Goal: Task Accomplishment & Management: Use online tool/utility

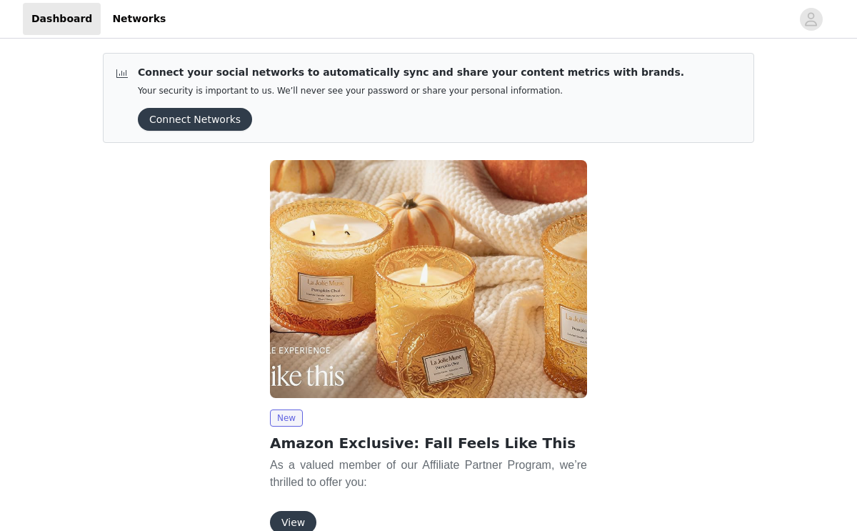
scroll to position [75, 0]
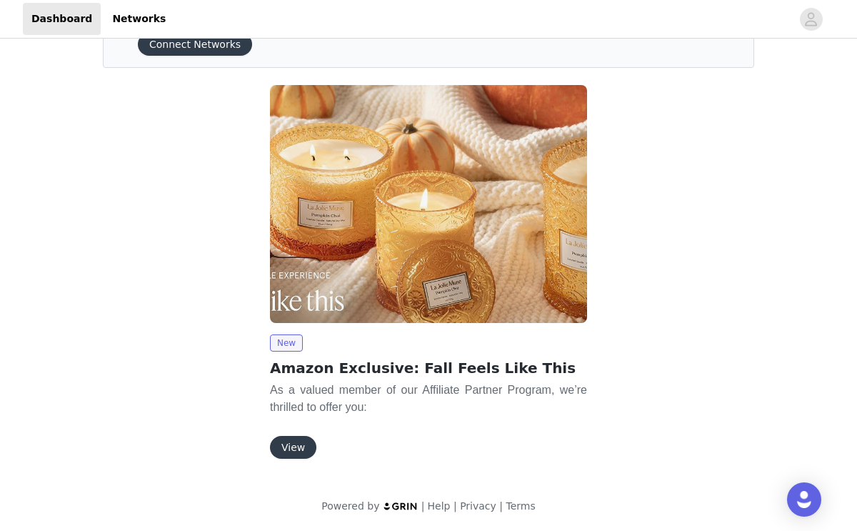
click at [290, 449] on button "View" at bounding box center [293, 447] width 46 height 23
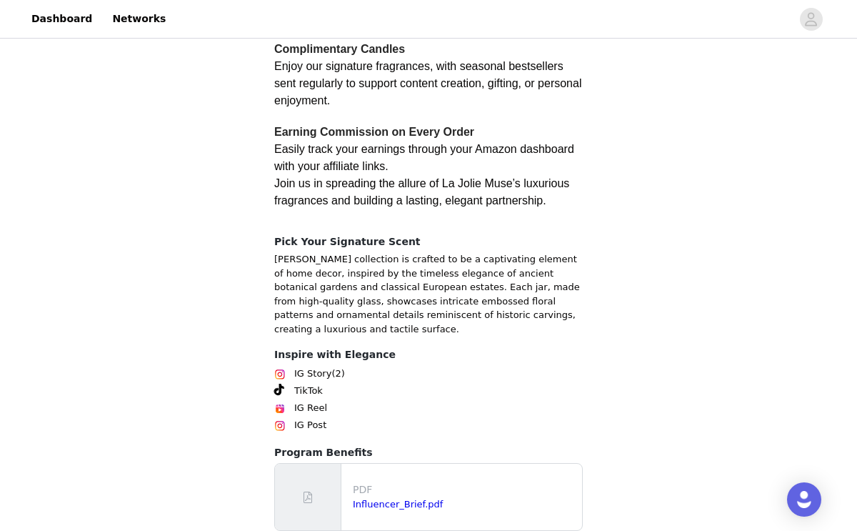
scroll to position [382, 0]
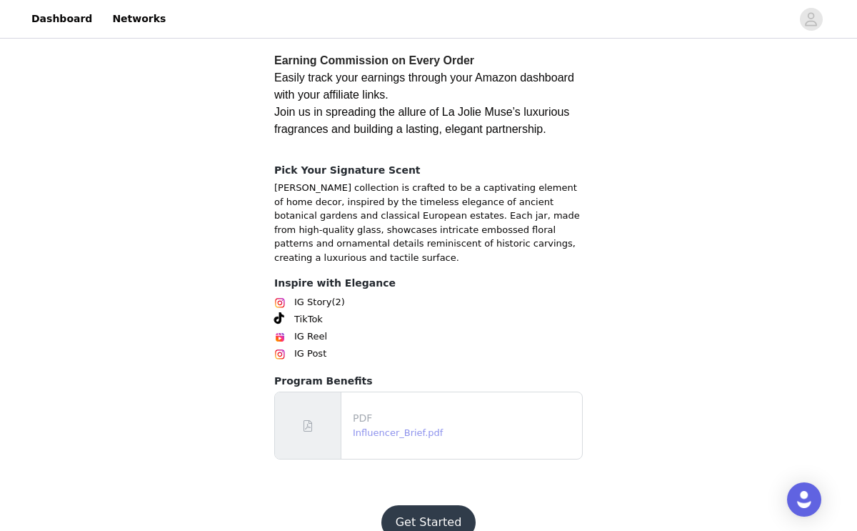
click at [391, 427] on link "Influencer_Brief.pdf" at bounding box center [398, 432] width 90 height 11
click at [429, 505] on button "Get Started" at bounding box center [428, 522] width 95 height 34
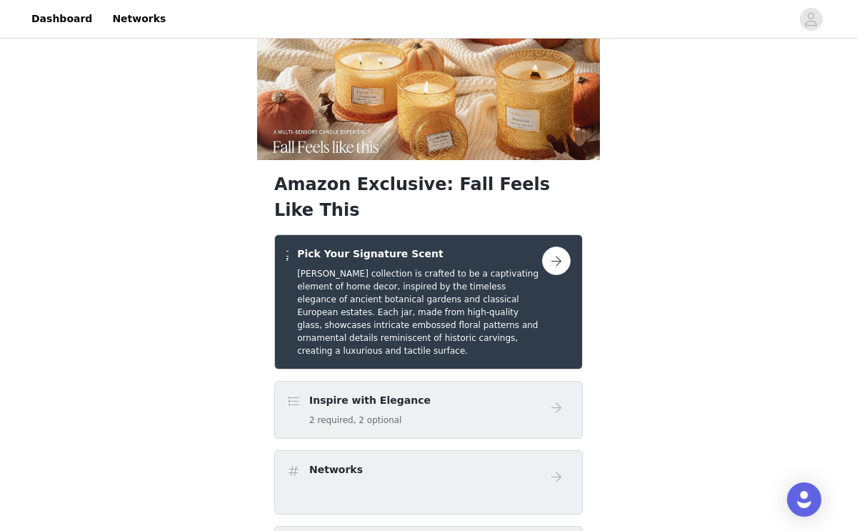
scroll to position [24, 0]
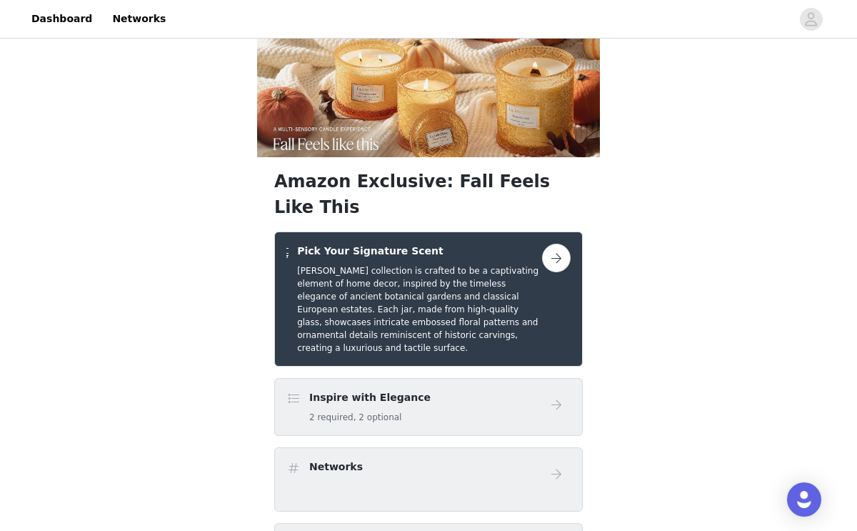
click at [557, 244] on button "button" at bounding box center [556, 258] width 29 height 29
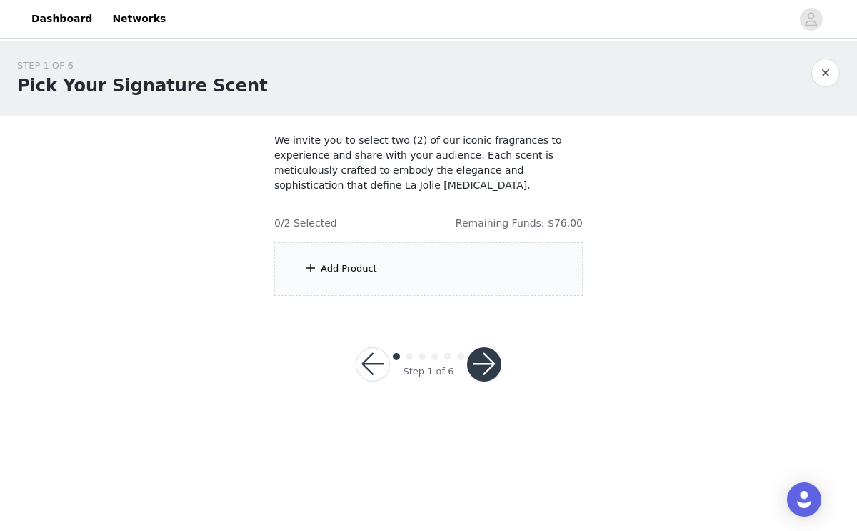
click at [398, 271] on div "Add Product" at bounding box center [428, 269] width 309 height 54
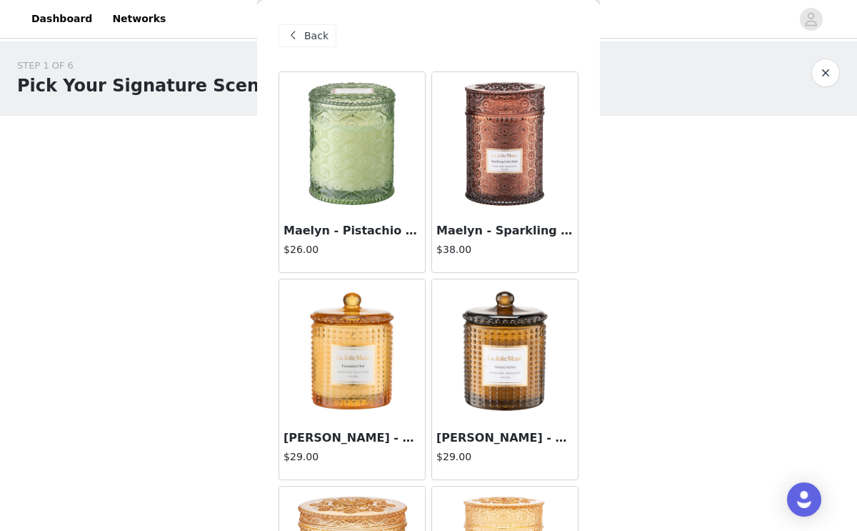
scroll to position [159, 0]
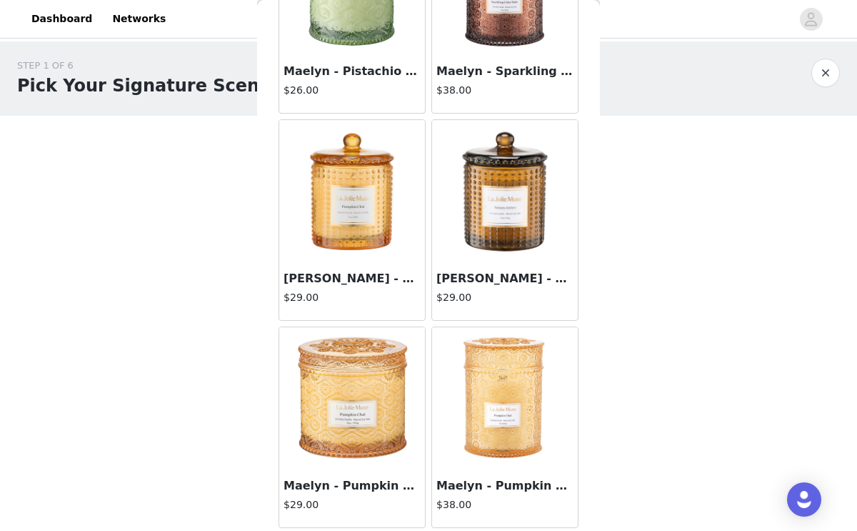
click at [490, 276] on h3 "[PERSON_NAME] - Sahara Ambre 10oz Candle" at bounding box center [504, 278] width 137 height 17
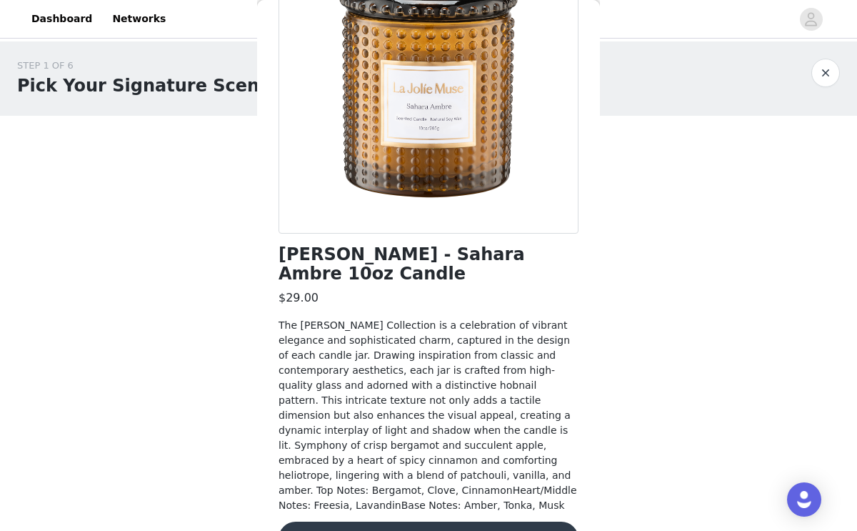
click at [448, 521] on button "Add Product" at bounding box center [429, 538] width 300 height 34
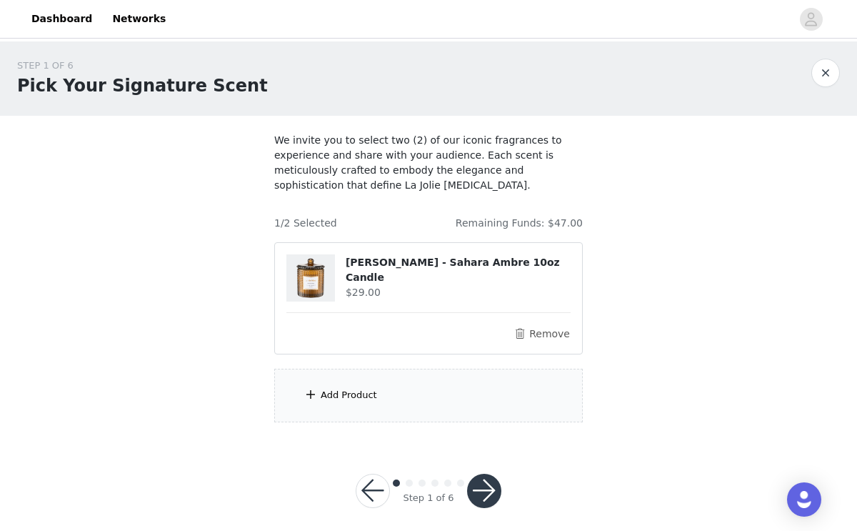
click at [362, 394] on div "Add Product" at bounding box center [349, 395] width 56 height 14
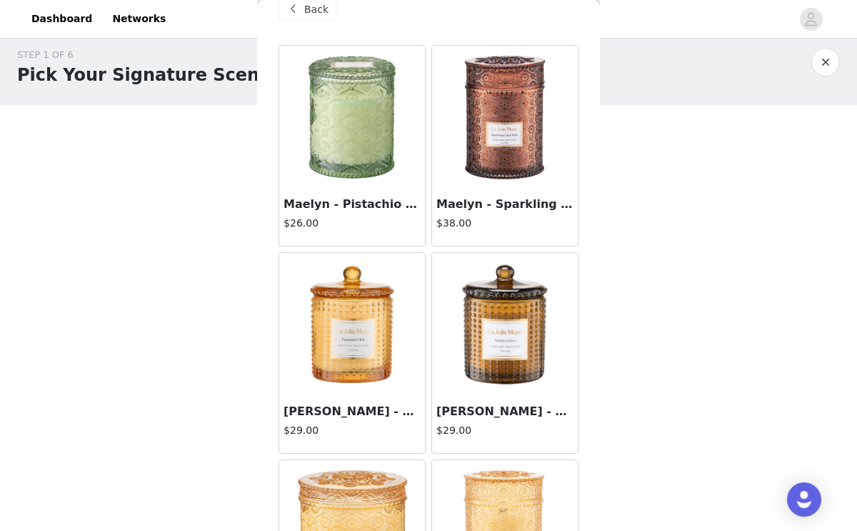
scroll to position [31, 0]
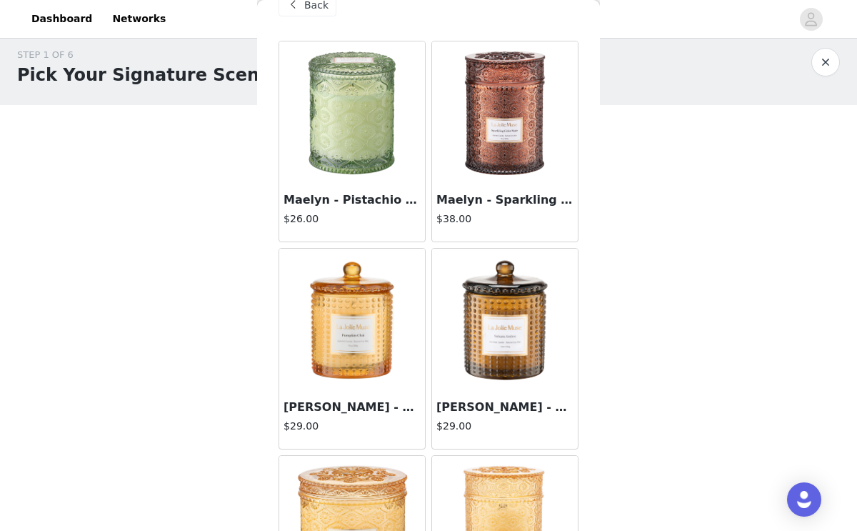
click at [499, 151] on img at bounding box center [505, 112] width 143 height 143
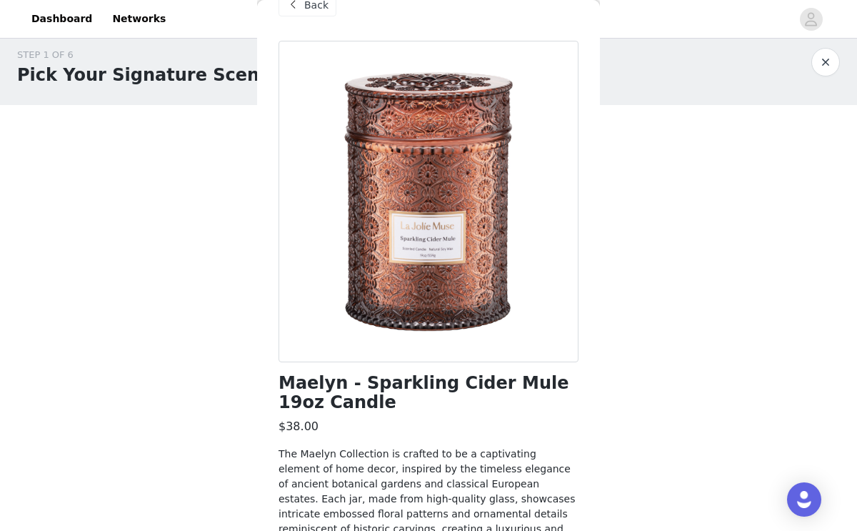
scroll to position [171, 0]
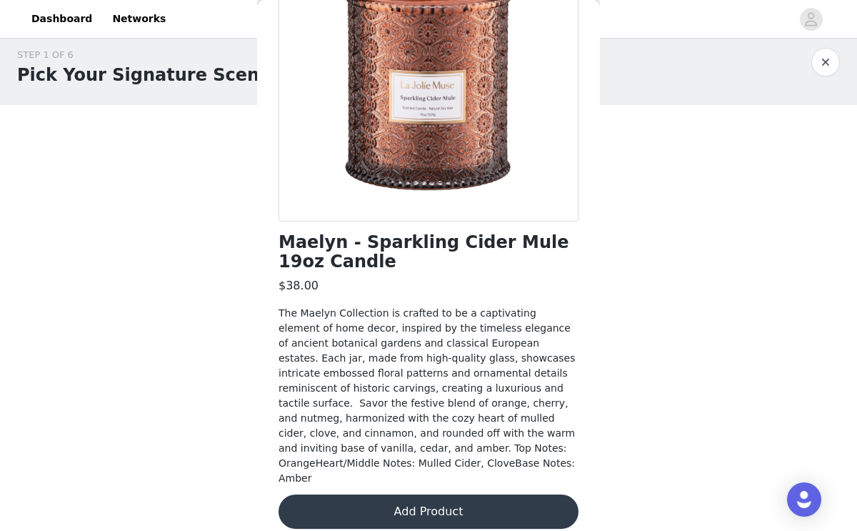
click at [408, 497] on button "Add Product" at bounding box center [429, 511] width 300 height 34
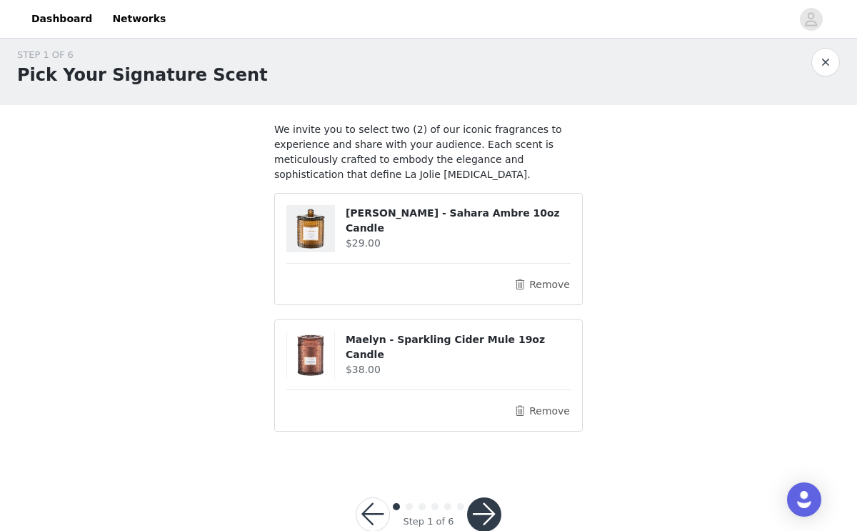
scroll to position [45, 0]
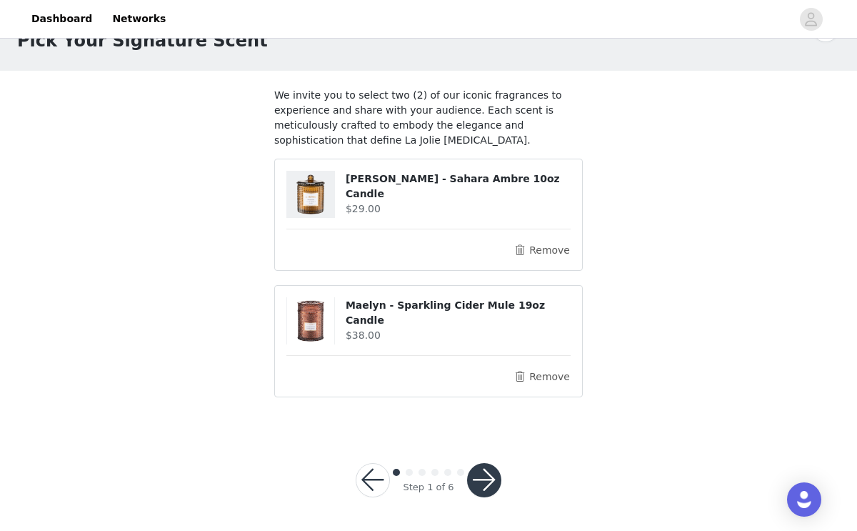
click at [482, 471] on button "button" at bounding box center [484, 480] width 34 height 34
